Goal: Register for event/course

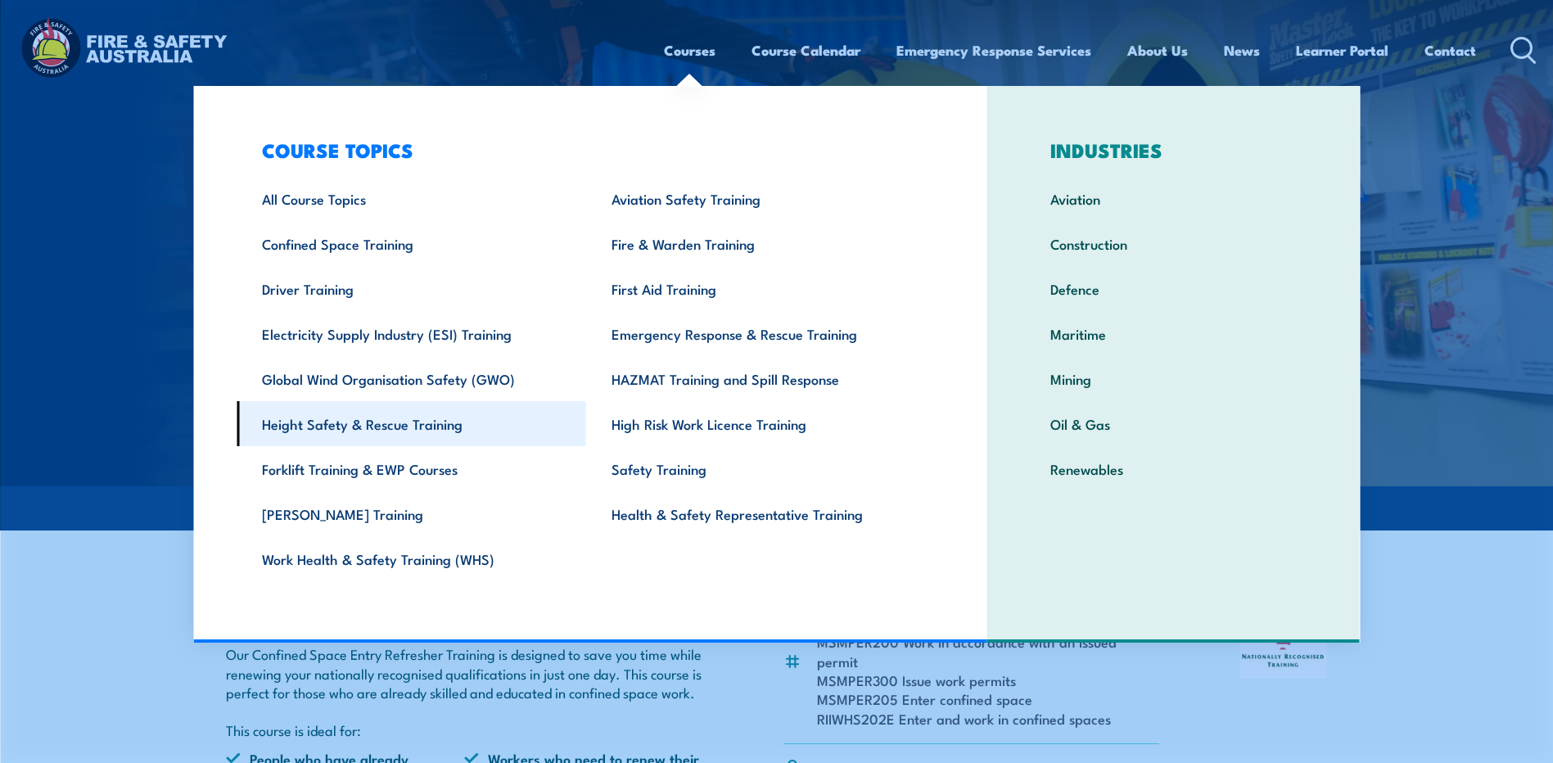
click at [387, 430] on link "Height Safety & Rescue Training" at bounding box center [412, 423] width 350 height 45
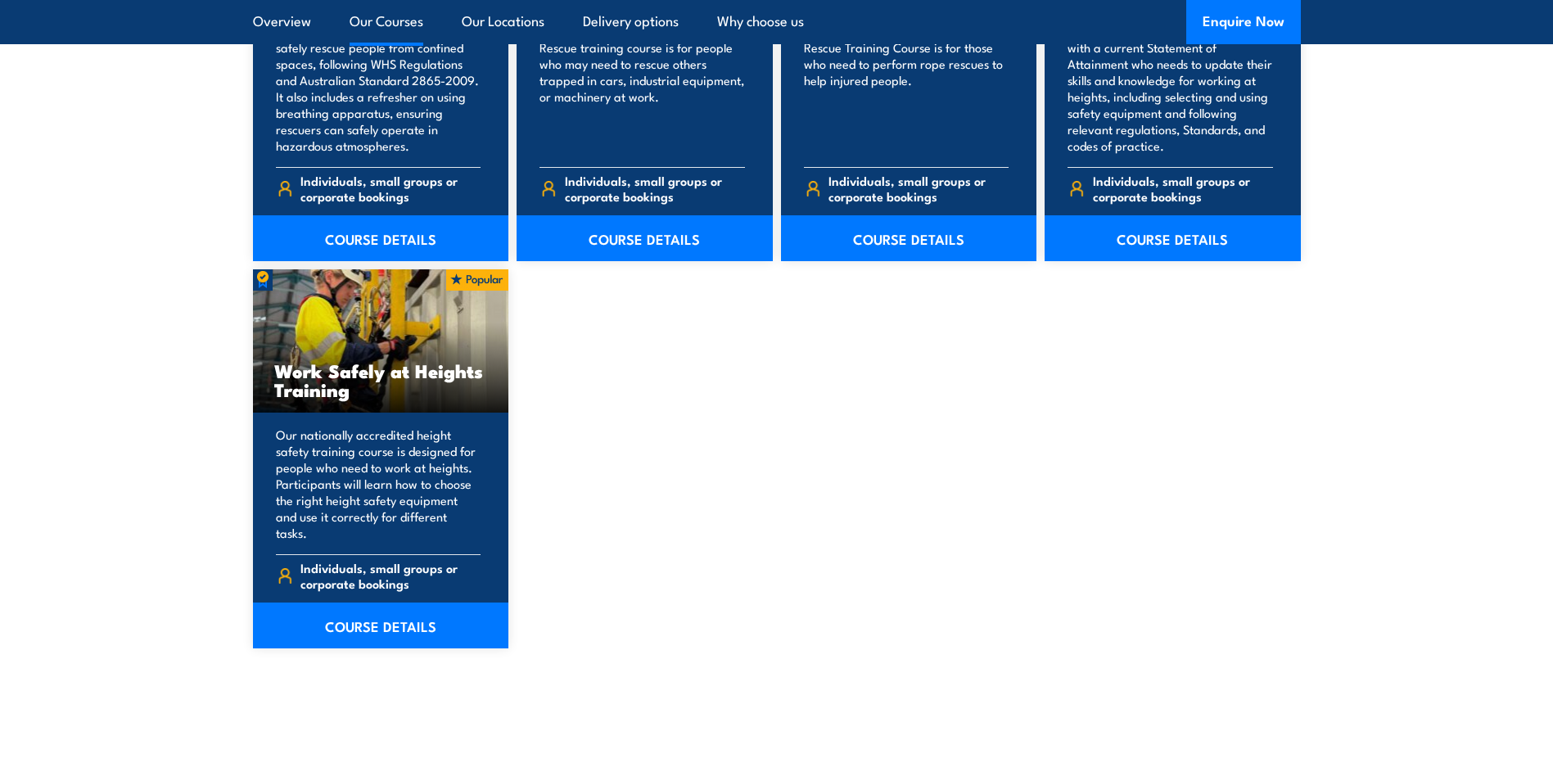
scroll to position [2128, 0]
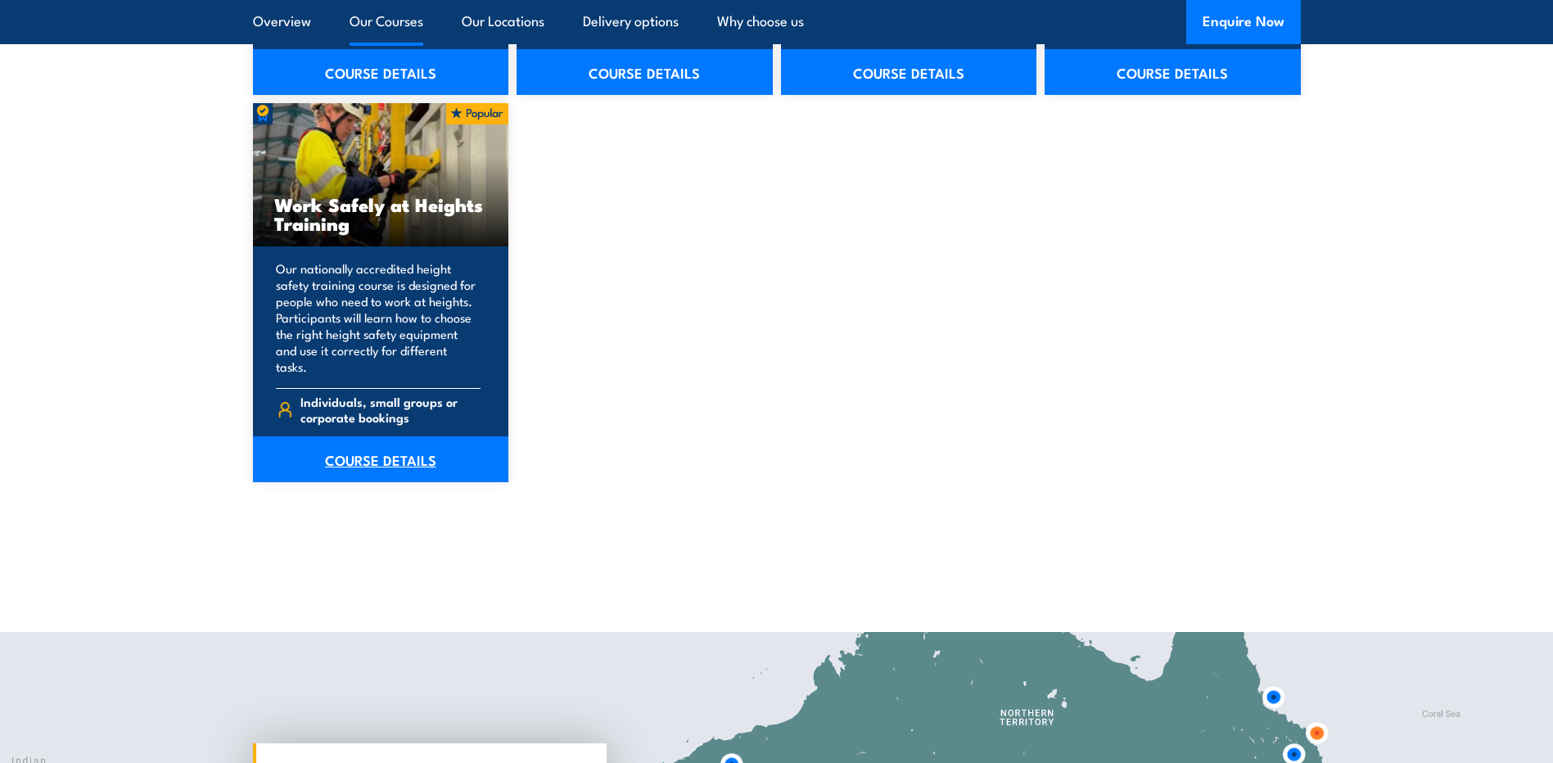
click at [377, 442] on link "COURSE DETAILS" at bounding box center [381, 459] width 256 height 46
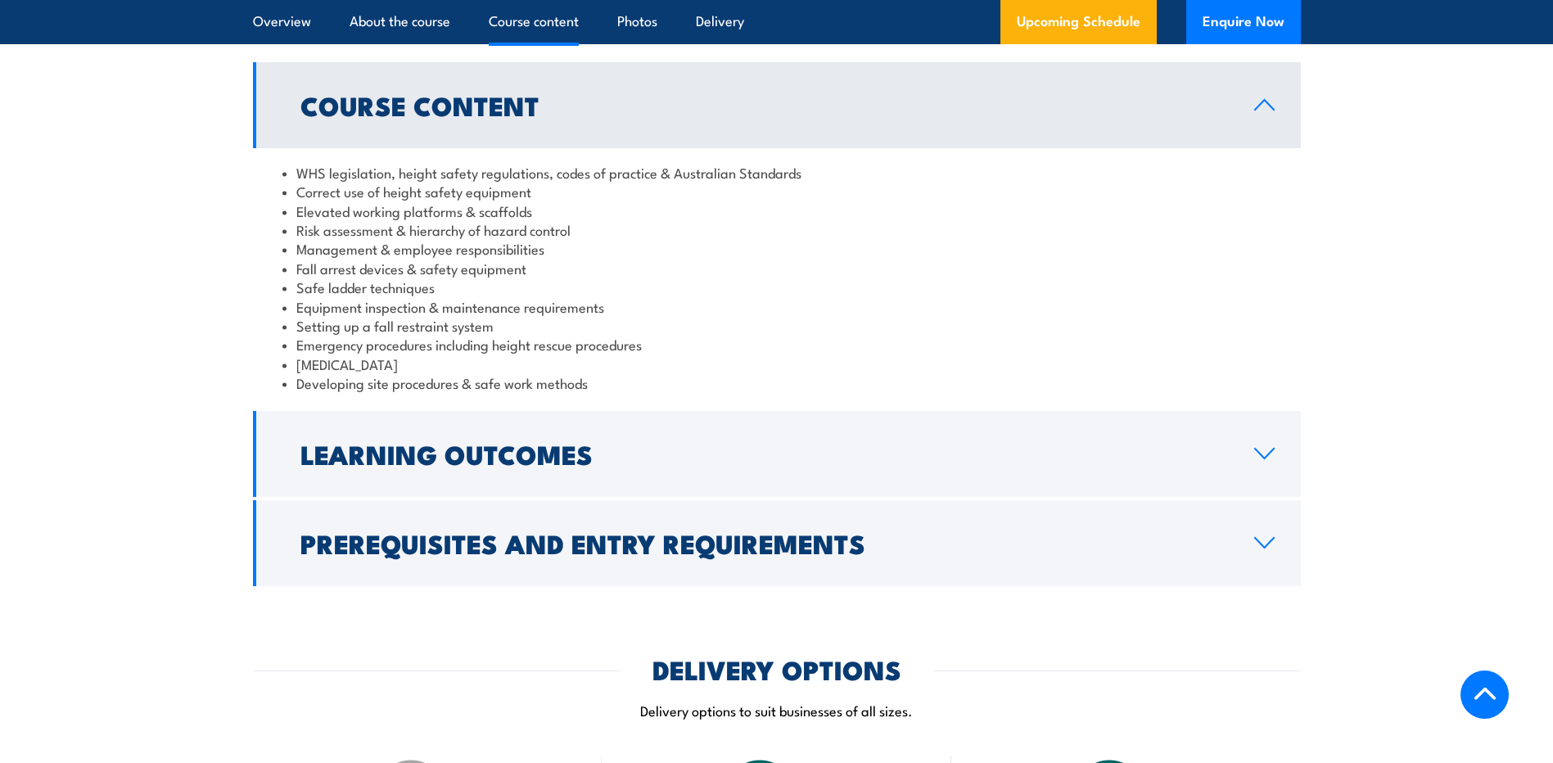
scroll to position [1310, 0]
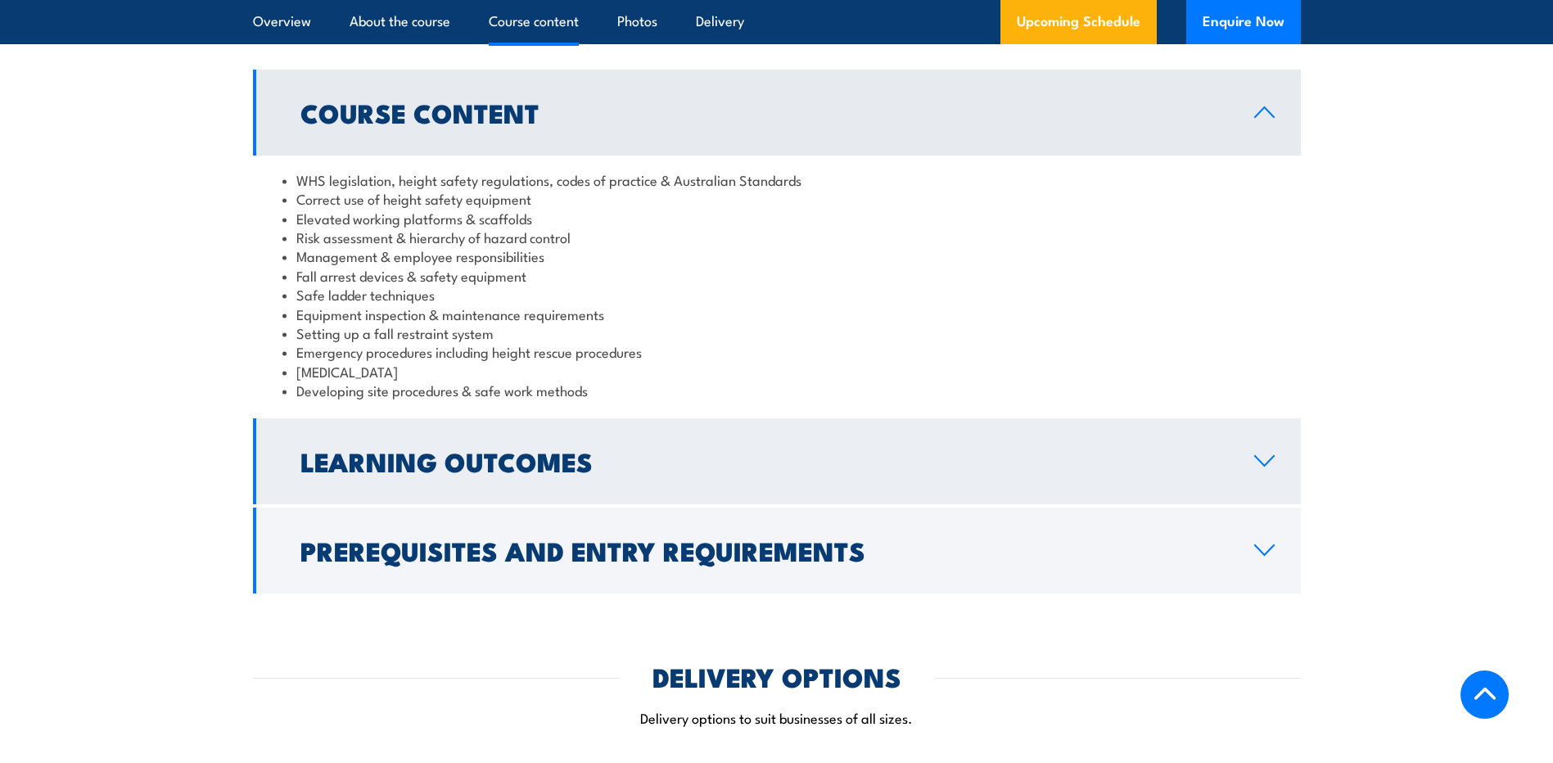
click at [1261, 453] on link "Learning Outcomes" at bounding box center [777, 461] width 1048 height 86
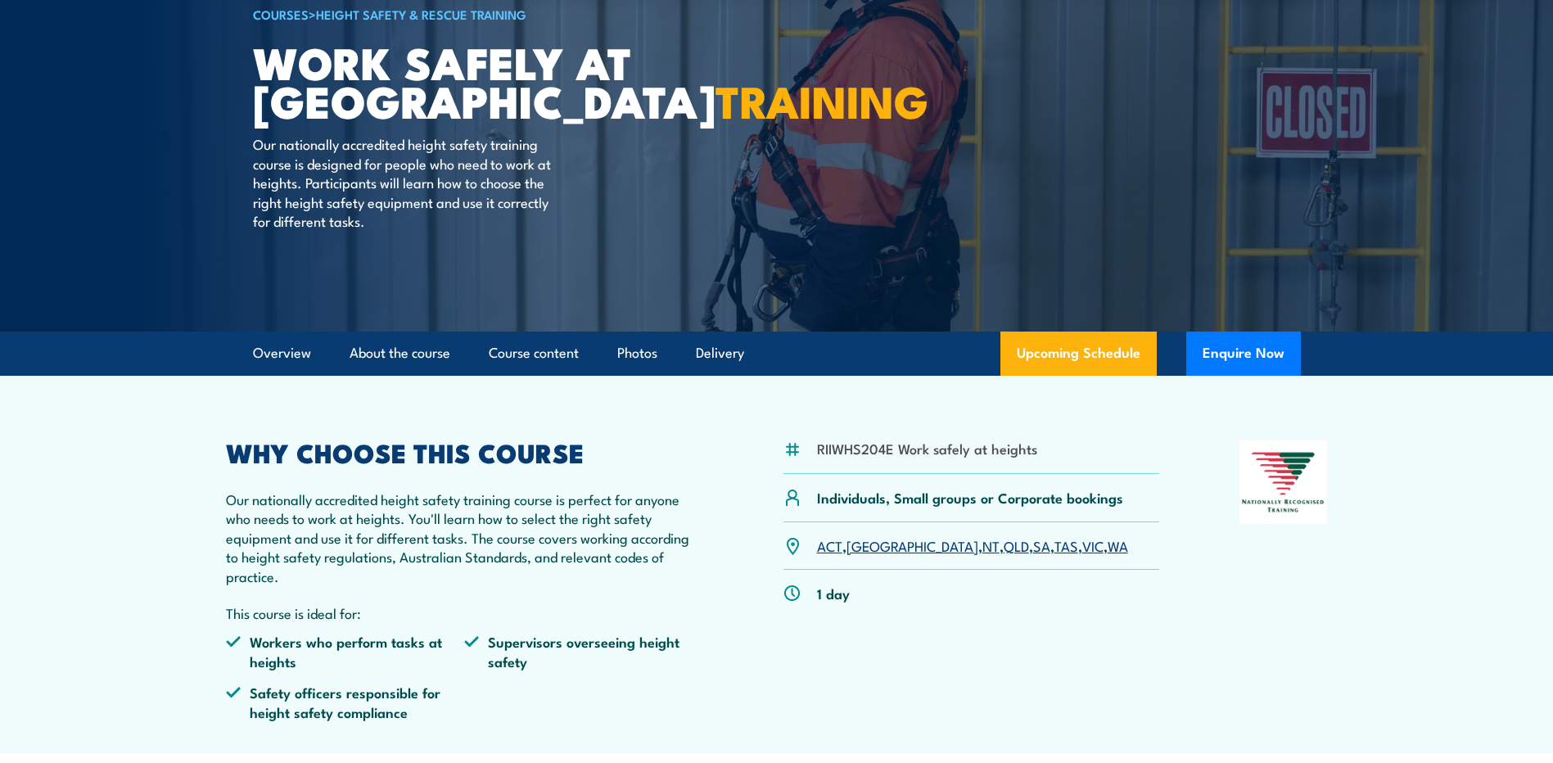
scroll to position [0, 0]
